Goal: Find specific page/section: Find specific page/section

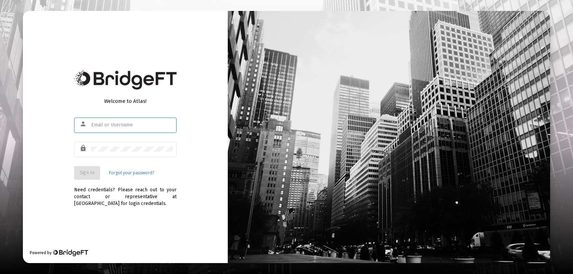
click at [95, 125] on input "text" at bounding box center [132, 124] width 82 height 5
type input "[EMAIL_ADDRESS][DOMAIN_NAME]"
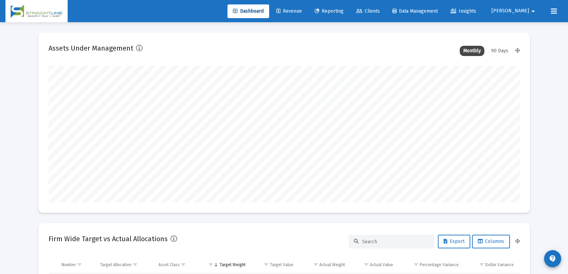
scroll to position [137, 254]
click at [380, 12] on span "Clients" at bounding box center [368, 11] width 24 height 6
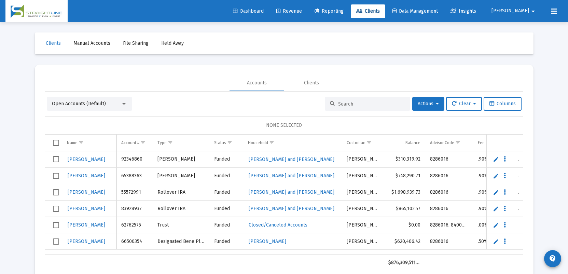
click at [338, 104] on input at bounding box center [371, 104] width 67 height 6
paste input "D01165D3__RA6001102155"
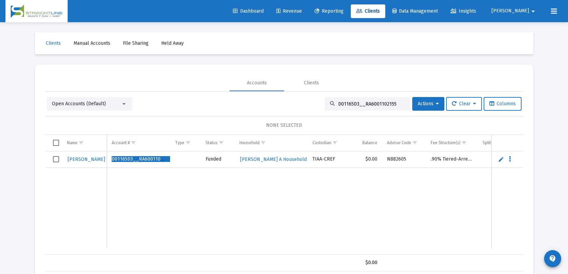
type input "D01165D3__RA6001102155"
click at [249, 160] on span "[PERSON_NAME] A Household" at bounding box center [273, 159] width 67 height 6
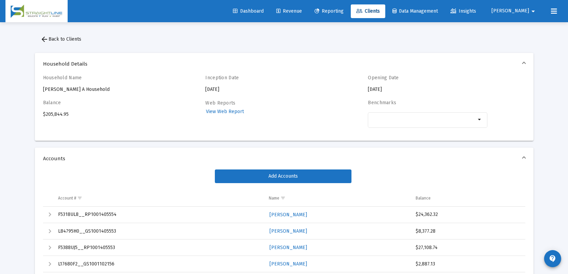
click at [522, 11] on span "[PERSON_NAME]" at bounding box center [510, 11] width 38 height 6
click at [530, 45] on button "Logout" at bounding box center [531, 45] width 41 height 16
